Goal: Transaction & Acquisition: Purchase product/service

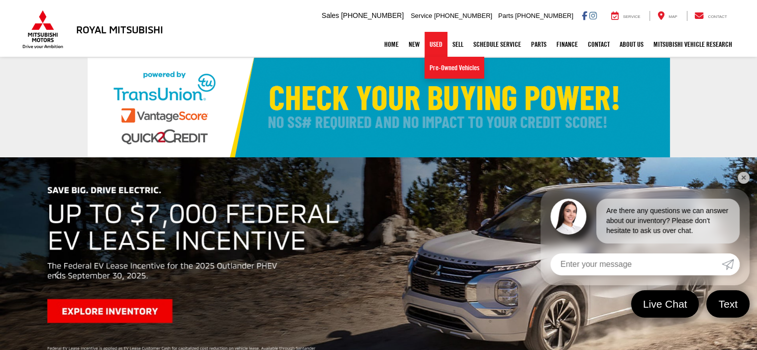
click at [435, 48] on link "Used" at bounding box center [436, 44] width 23 height 25
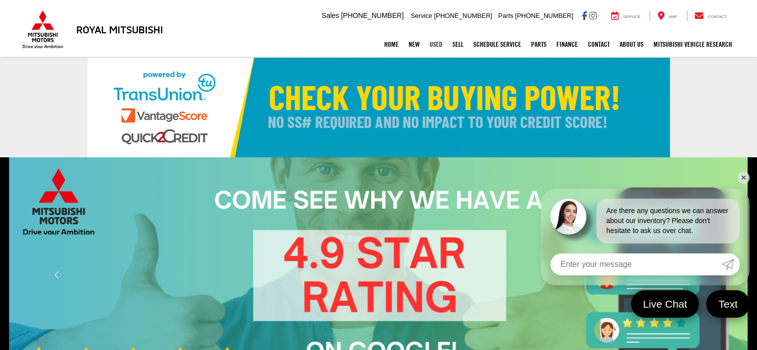
click at [431, 43] on link "Used" at bounding box center [436, 44] width 23 height 25
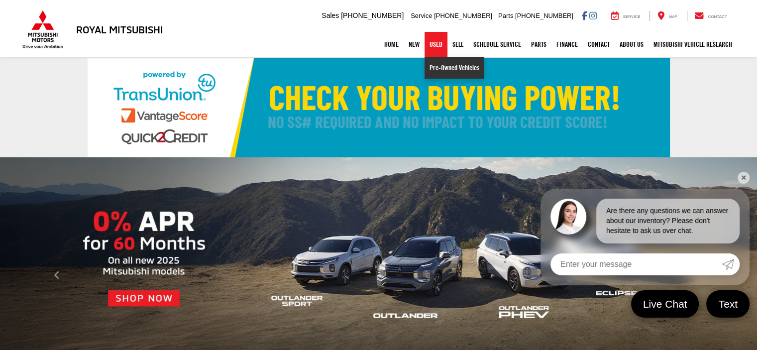
click at [430, 67] on link "Pre-Owned Vehicles" at bounding box center [455, 68] width 60 height 22
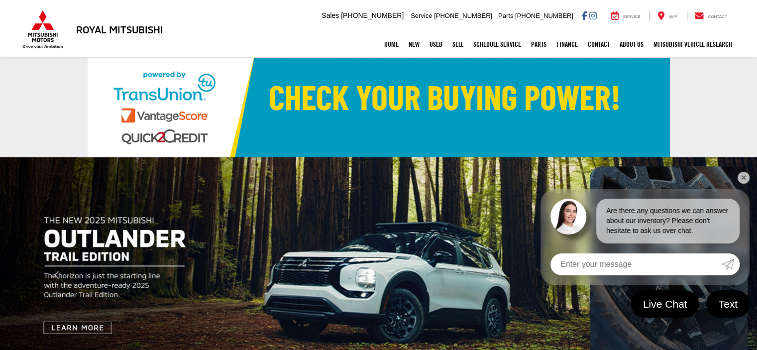
click at [743, 174] on link "✕" at bounding box center [744, 178] width 12 height 12
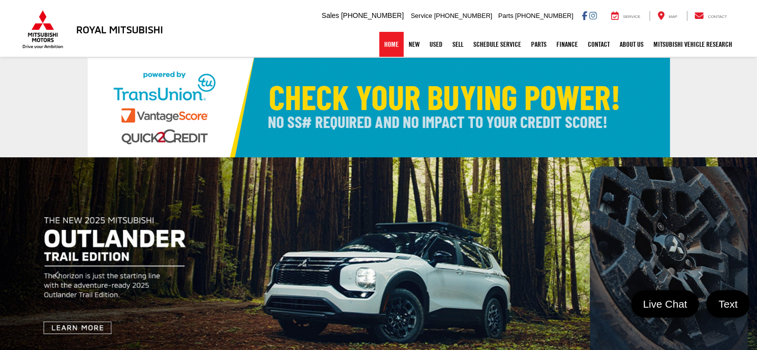
click at [384, 42] on link "Home" at bounding box center [391, 44] width 24 height 25
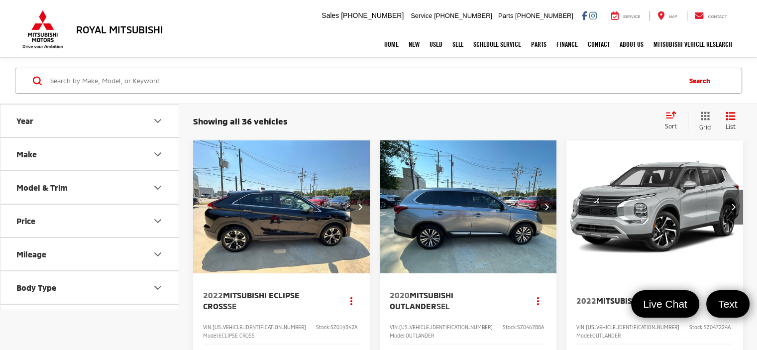
click at [59, 159] on button "Make" at bounding box center [89, 154] width 179 height 32
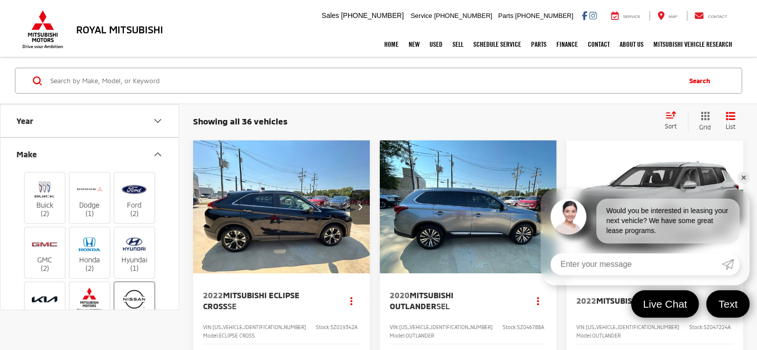
click at [132, 297] on img at bounding box center [133, 298] width 27 height 23
click at [0, 0] on input "Nissan (17)" at bounding box center [0, 0] width 0 height 0
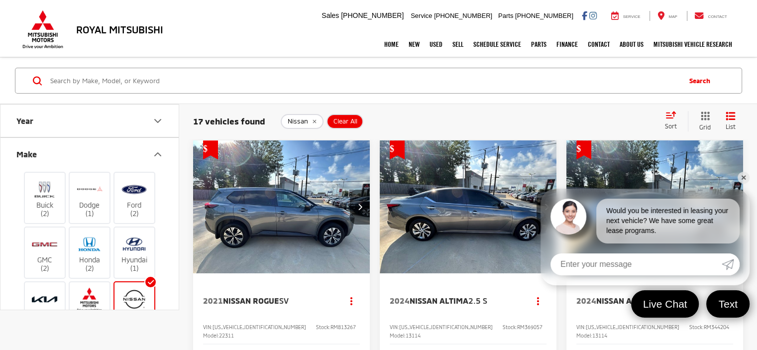
click at [743, 179] on link "✕" at bounding box center [744, 178] width 12 height 12
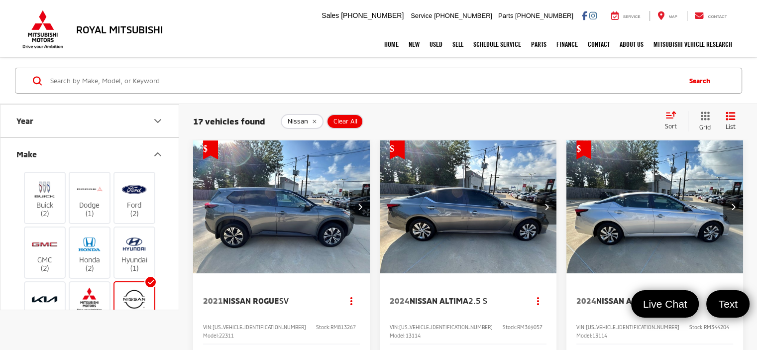
click at [489, 96] on div "Search" at bounding box center [378, 81] width 757 height 46
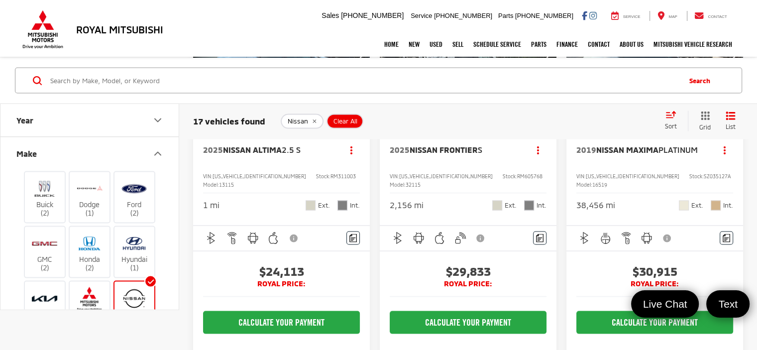
scroll to position [1971, 0]
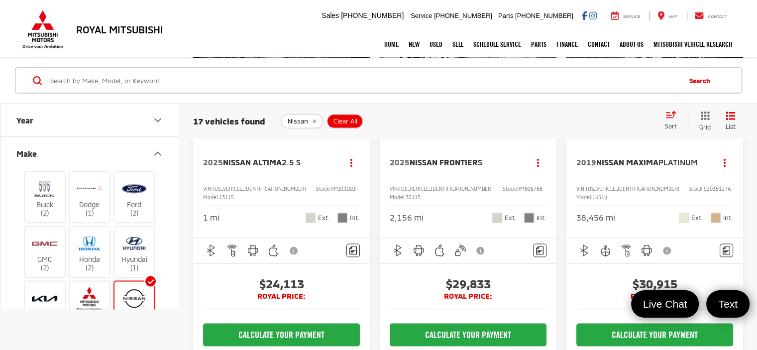
click at [444, 136] on img "2025 Nissan Frontier S 0" at bounding box center [468, 69] width 178 height 134
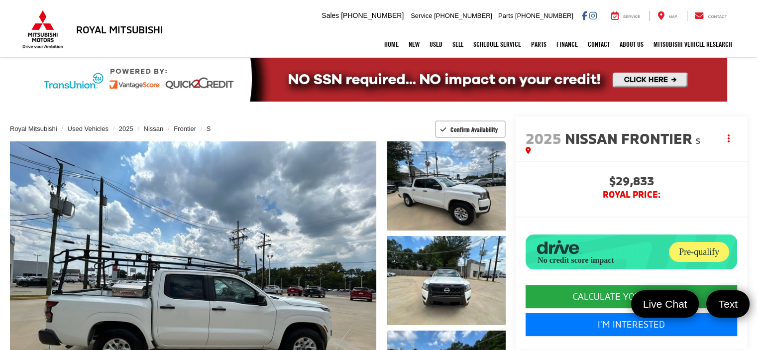
click at [48, 133] on li "Royal Mitsubishi" at bounding box center [33, 129] width 47 height 10
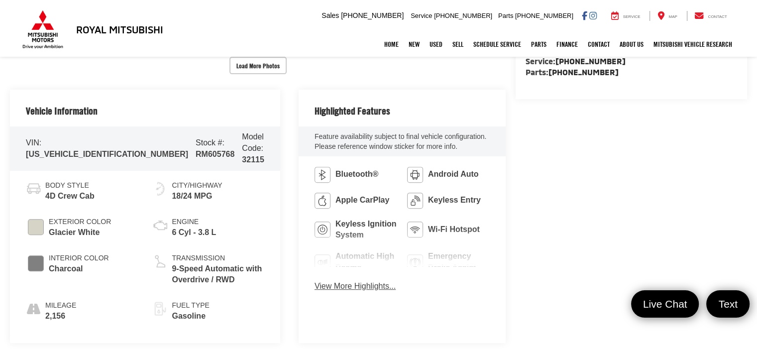
scroll to position [438, 0]
